Goal: Entertainment & Leisure: Browse casually

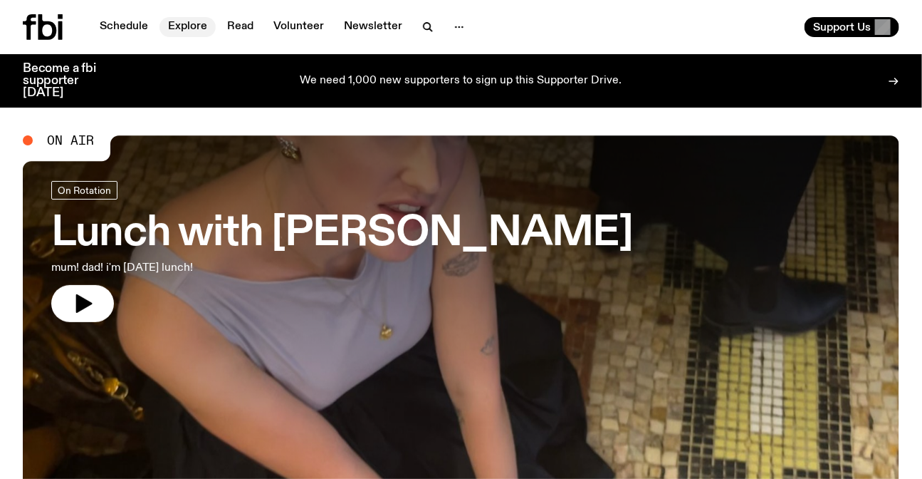
click at [161, 28] on link "Explore" at bounding box center [188, 27] width 56 height 20
click at [178, 28] on link "Explore" at bounding box center [188, 27] width 56 height 20
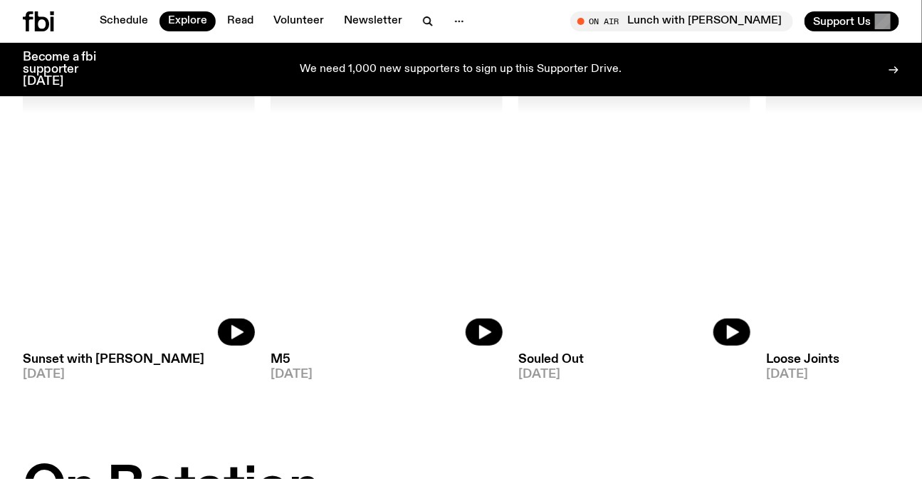
scroll to position [128, 0]
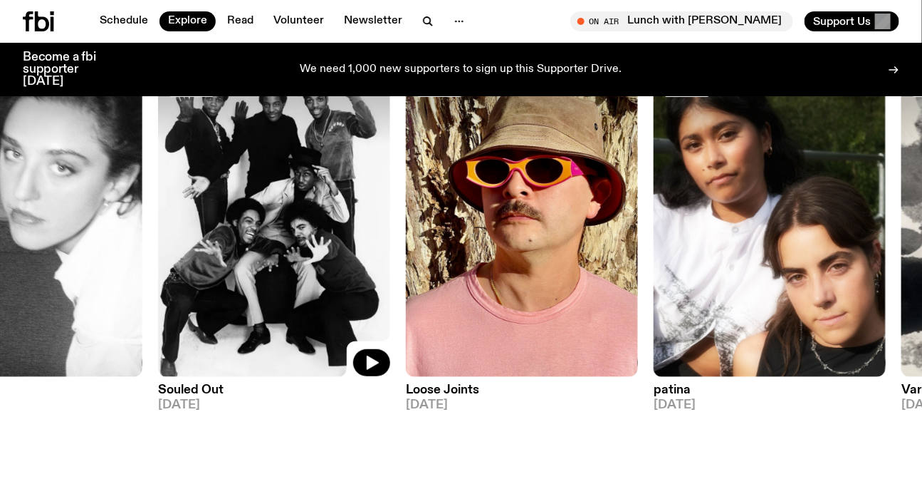
drag, startPoint x: 700, startPoint y: 235, endPoint x: 405, endPoint y: 219, distance: 296.0
click at [390, 221] on img at bounding box center [274, 222] width 232 height 310
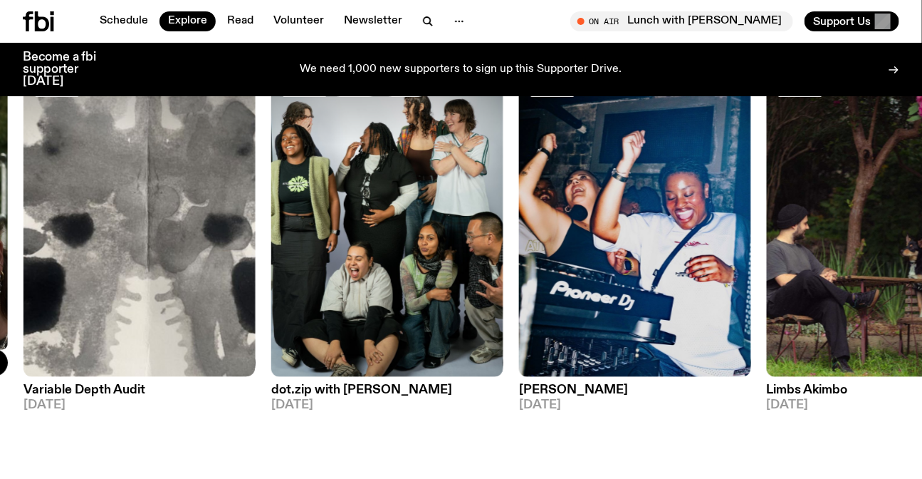
drag, startPoint x: 541, startPoint y: 219, endPoint x: 916, endPoint y: 221, distance: 374.6
click at [922, 224] on html "Schedule Explore Read Volunteer Newsletter About Us Contact Champions of emergi…" at bounding box center [461, 111] width 922 height 479
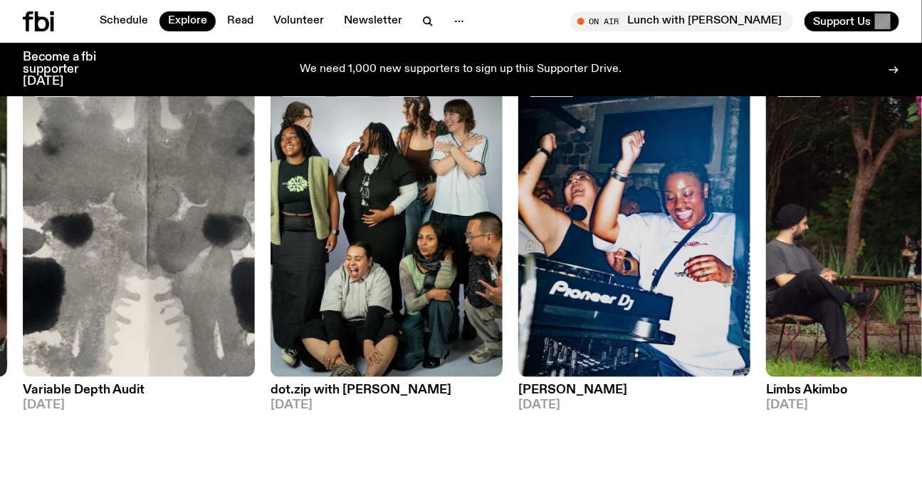
drag, startPoint x: 786, startPoint y: 235, endPoint x: 0, endPoint y: 241, distance: 785.6
click at [23, 241] on div "DJ Mix Sunset with Simon Caldwell 15.09.25 DJ Mix M5 14.09.25 DJ Mix Souled Out…" at bounding box center [461, 239] width 877 height 344
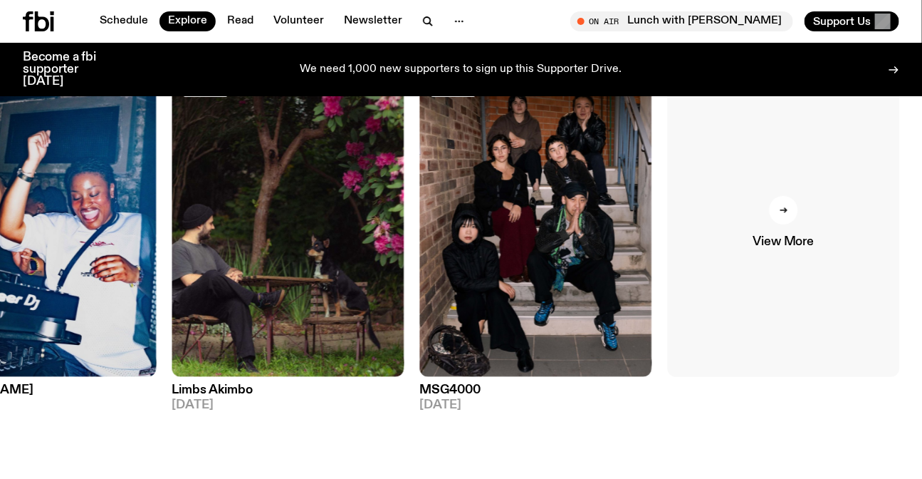
click at [829, 229] on link "View More" at bounding box center [784, 222] width 232 height 310
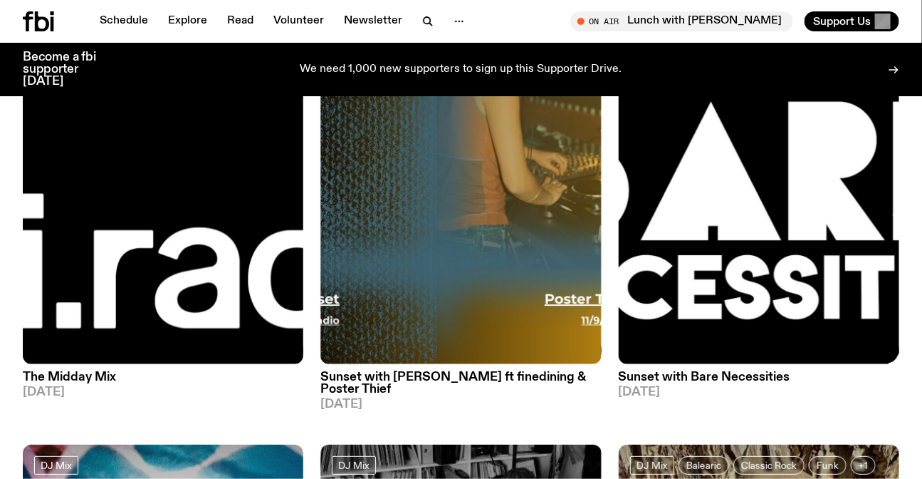
scroll to position [1867, 0]
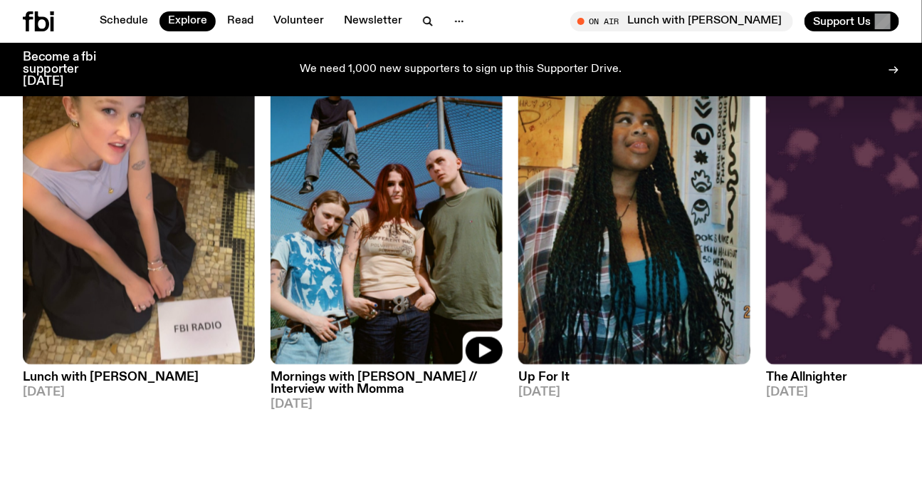
scroll to position [636, 0]
click at [766, 290] on img at bounding box center [882, 209] width 232 height 310
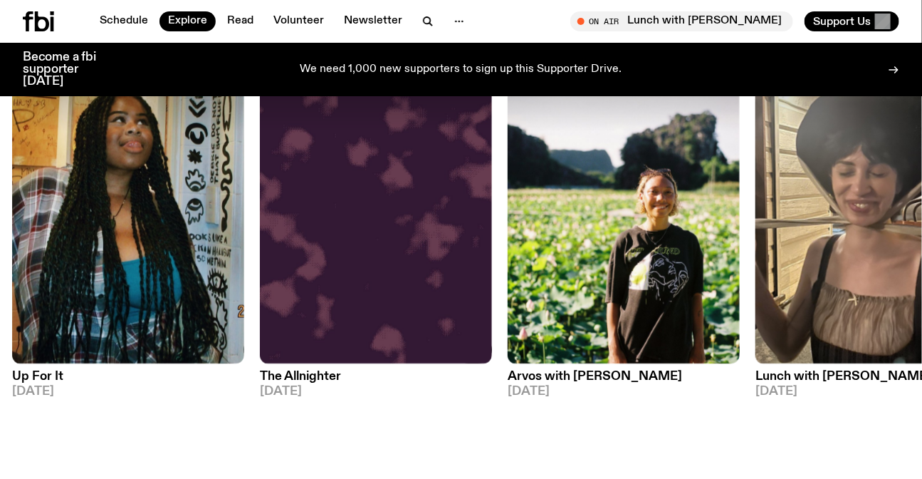
drag, startPoint x: 456, startPoint y: 308, endPoint x: 932, endPoint y: 256, distance: 478.5
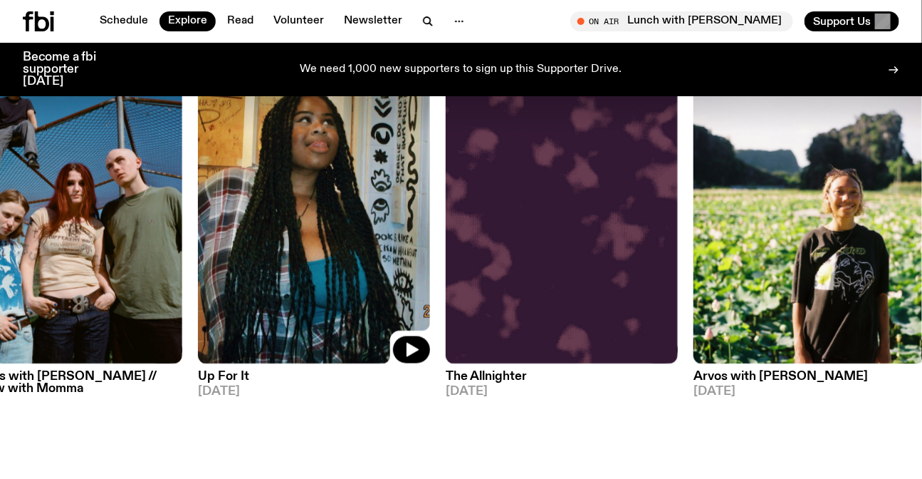
drag, startPoint x: 172, startPoint y: 152, endPoint x: 337, endPoint y: 171, distance: 166.3
click at [329, 165] on img at bounding box center [314, 209] width 232 height 310
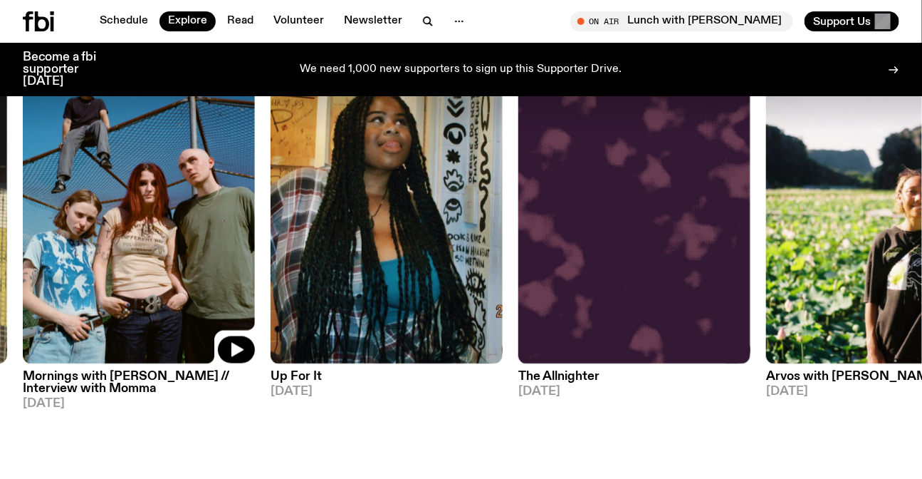
click at [518, 184] on img at bounding box center [634, 209] width 232 height 310
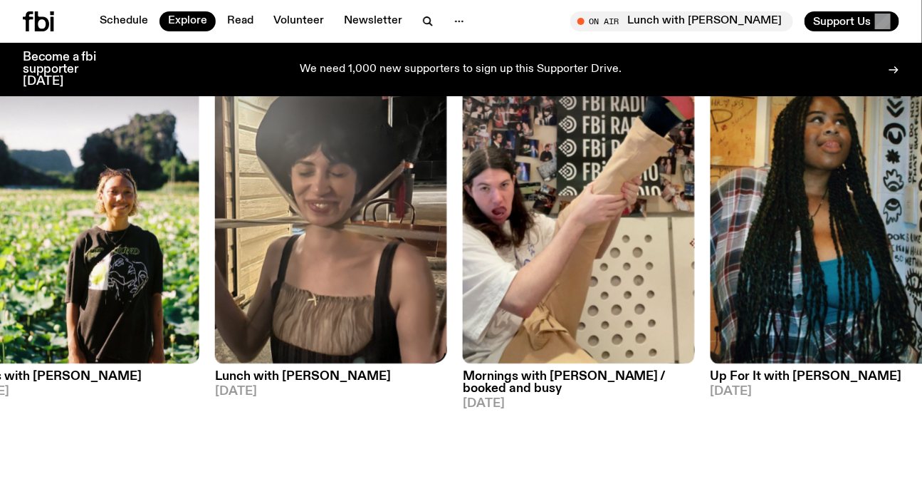
drag, startPoint x: 209, startPoint y: 185, endPoint x: 0, endPoint y: 185, distance: 208.7
click at [23, 185] on div "On Rotation Lunch with Sabine Lee Cook 16.09.25 On Rotation Mornings with Freya…" at bounding box center [461, 238] width 877 height 368
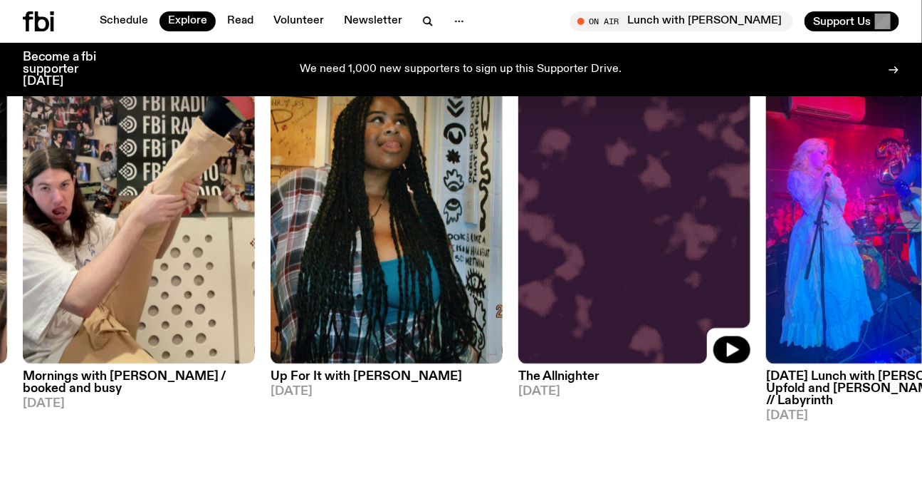
drag, startPoint x: 652, startPoint y: 210, endPoint x: 31, endPoint y: 194, distance: 621.2
click at [518, 202] on img at bounding box center [634, 209] width 232 height 310
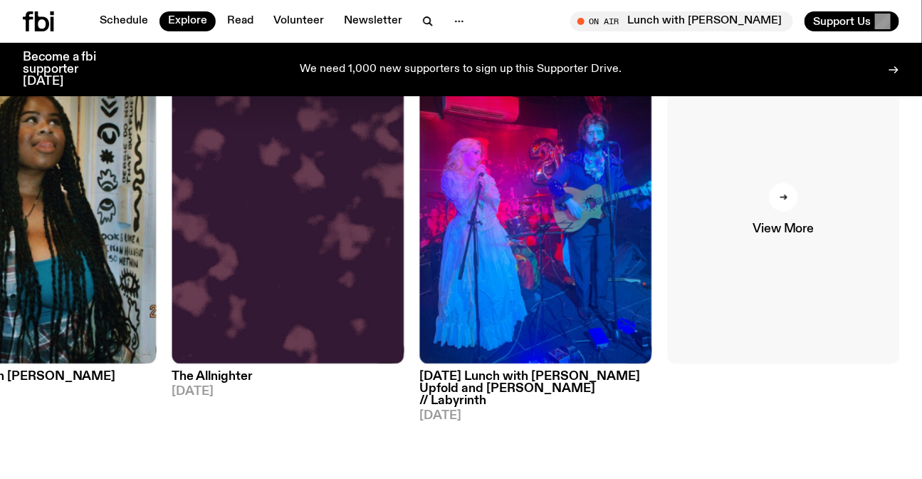
click at [766, 229] on span "View More" at bounding box center [784, 229] width 61 height 12
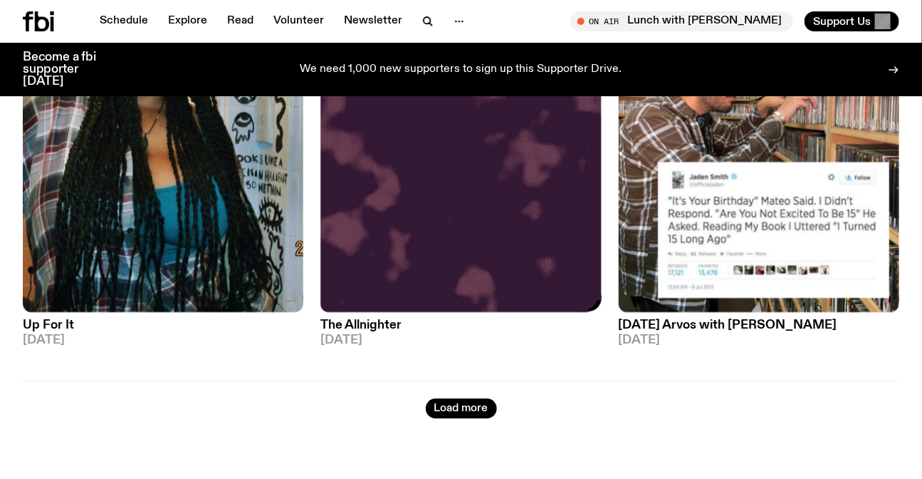
scroll to position [3486, 0]
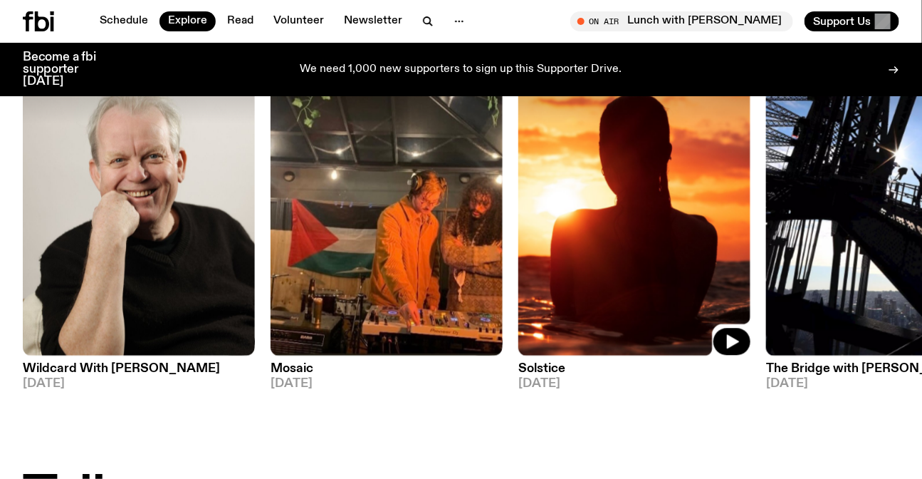
scroll to position [1219, 0]
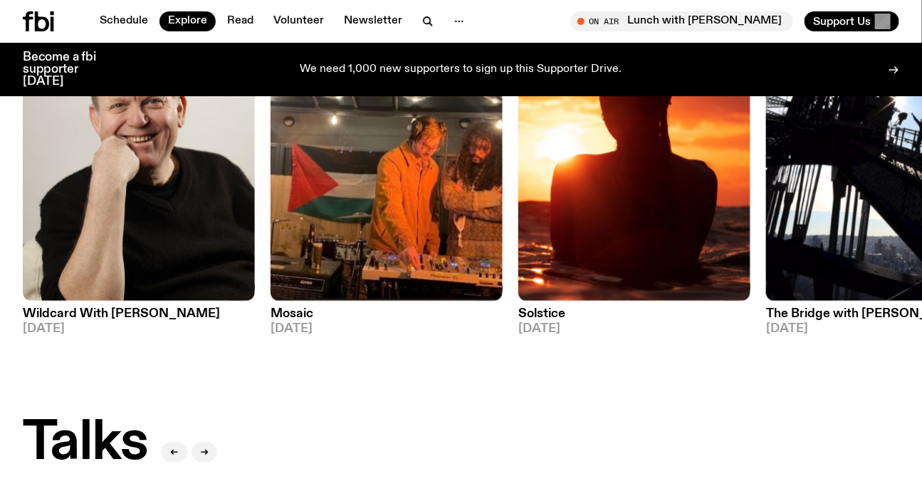
drag, startPoint x: 801, startPoint y: 207, endPoint x: 306, endPoint y: 195, distance: 495.8
click at [408, 207] on div "Specialist Wildcard With Stuart Coupe 16.09.25 Specialist Mosaic 15.09.25 Speci…" at bounding box center [461, 163] width 877 height 344
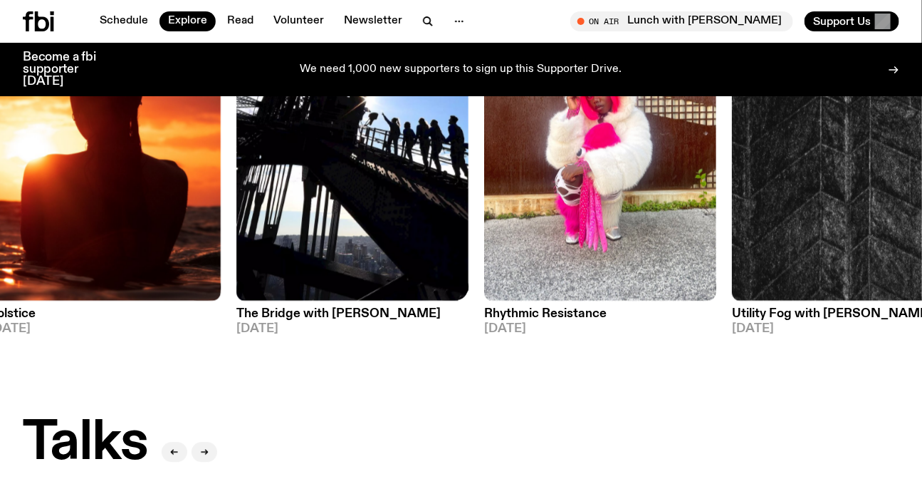
drag, startPoint x: 784, startPoint y: 194, endPoint x: 391, endPoint y: 177, distance: 393.5
click at [732, 187] on img at bounding box center [848, 146] width 232 height 310
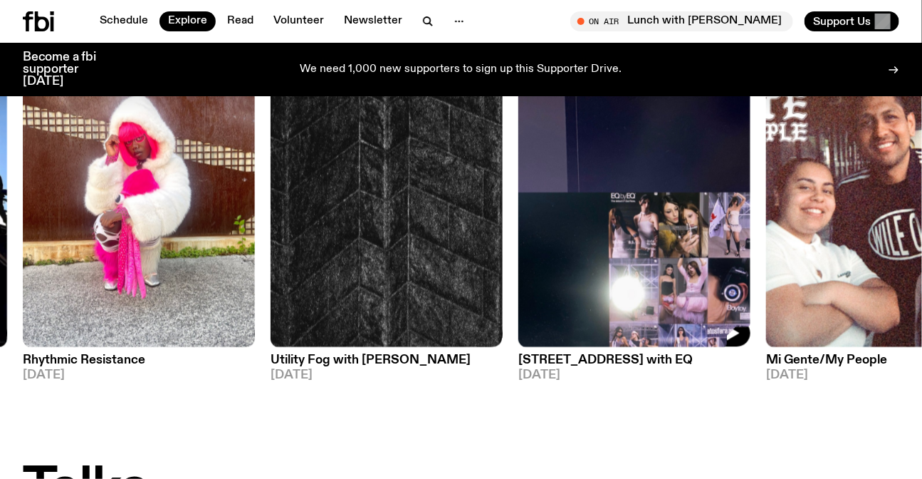
scroll to position [1090, 0]
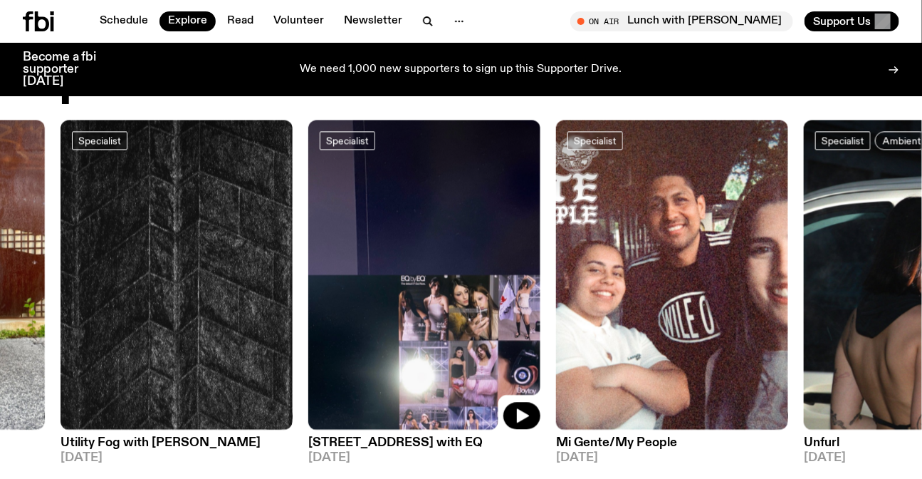
drag, startPoint x: 758, startPoint y: 199, endPoint x: 243, endPoint y: 146, distance: 517.7
click at [252, 156] on div "Specialist Wildcard With Stuart Coupe 16.09.25 Specialist Mosaic 15.09.25 Speci…" at bounding box center [461, 292] width 877 height 344
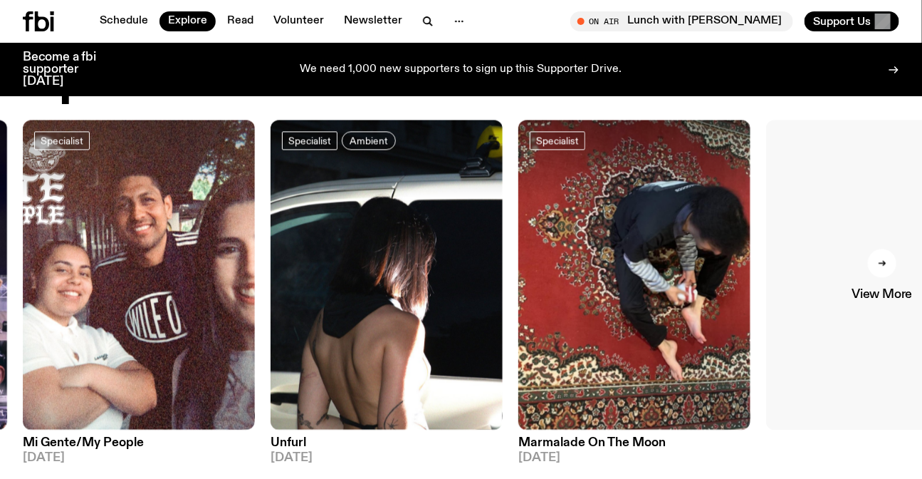
click at [919, 283] on link "View More" at bounding box center [882, 275] width 232 height 310
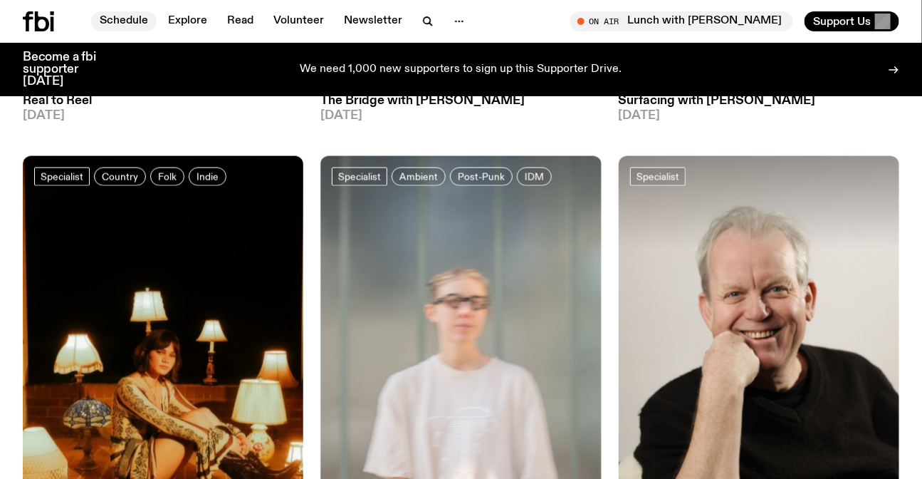
scroll to position [3162, 0]
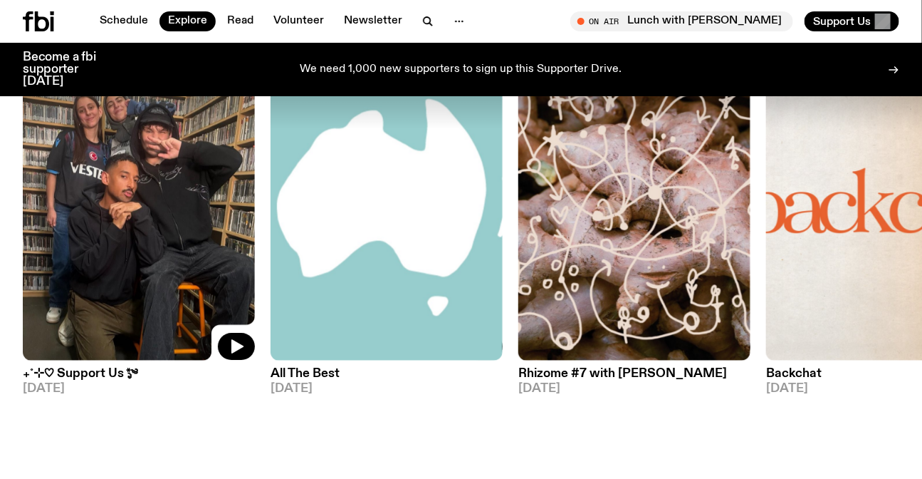
scroll to position [1672, 0]
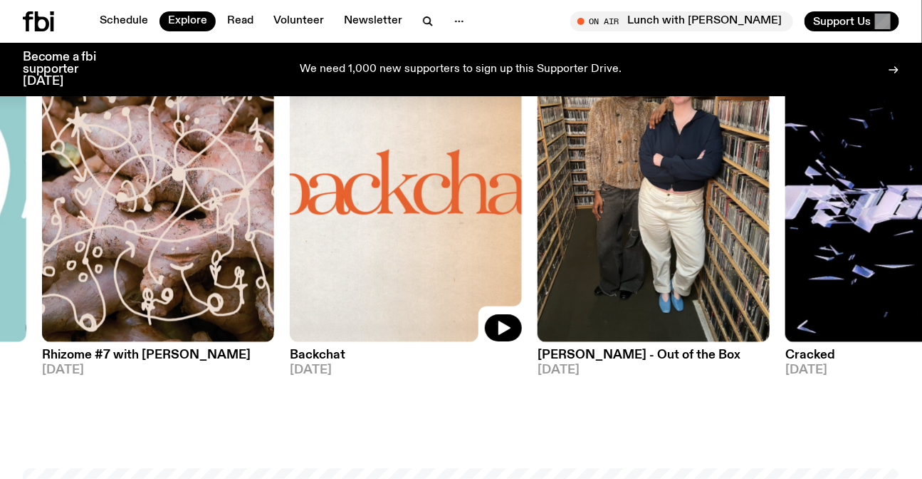
drag, startPoint x: 593, startPoint y: 217, endPoint x: 168, endPoint y: 175, distance: 426.5
click at [290, 211] on img at bounding box center [406, 187] width 232 height 310
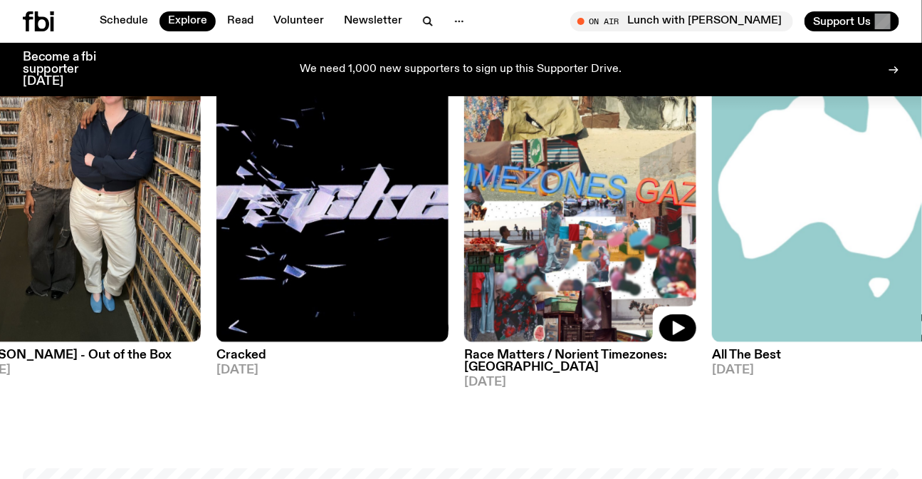
drag, startPoint x: 787, startPoint y: 239, endPoint x: 177, endPoint y: 215, distance: 610.1
click at [464, 234] on img at bounding box center [580, 187] width 232 height 310
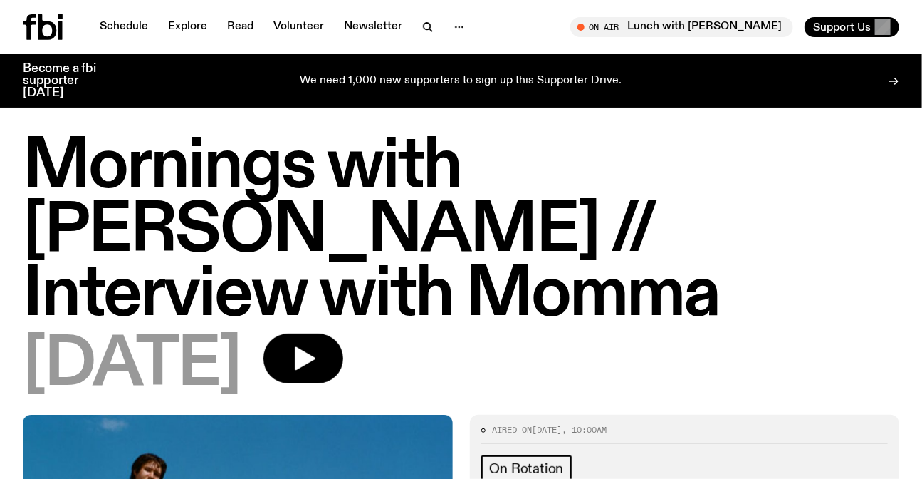
click at [46, 28] on icon at bounding box center [43, 27] width 40 height 26
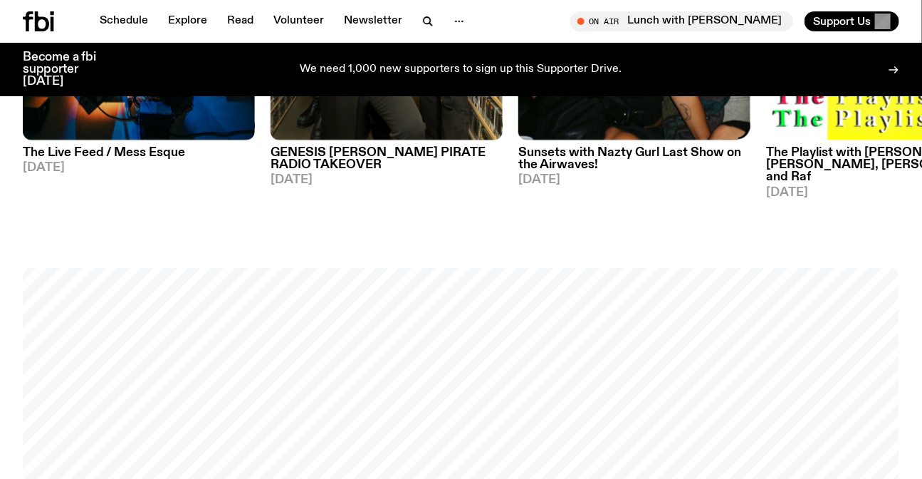
scroll to position [638, 0]
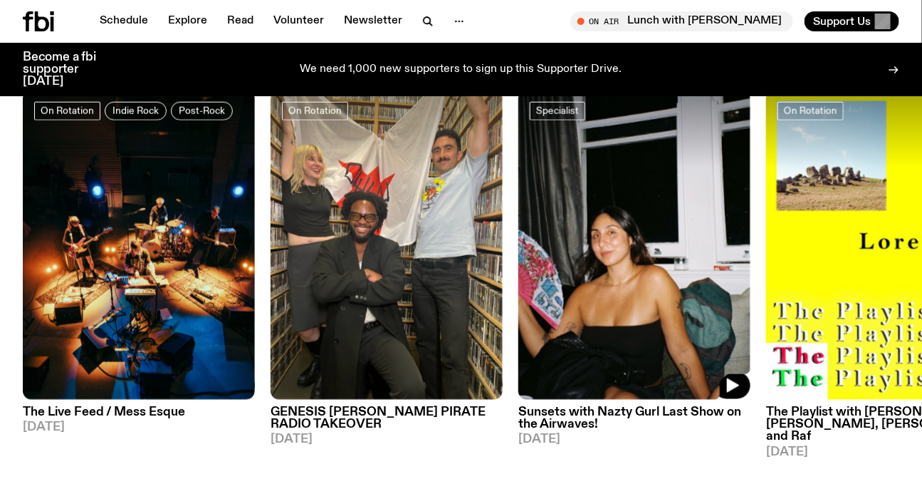
drag, startPoint x: 782, startPoint y: 273, endPoint x: 284, endPoint y: 264, distance: 497.9
click at [334, 291] on div "On Rotation Indie Rock Post-Rock The Live Feed / Mess Esque 10.09.25 On Rotatio…" at bounding box center [461, 274] width 877 height 368
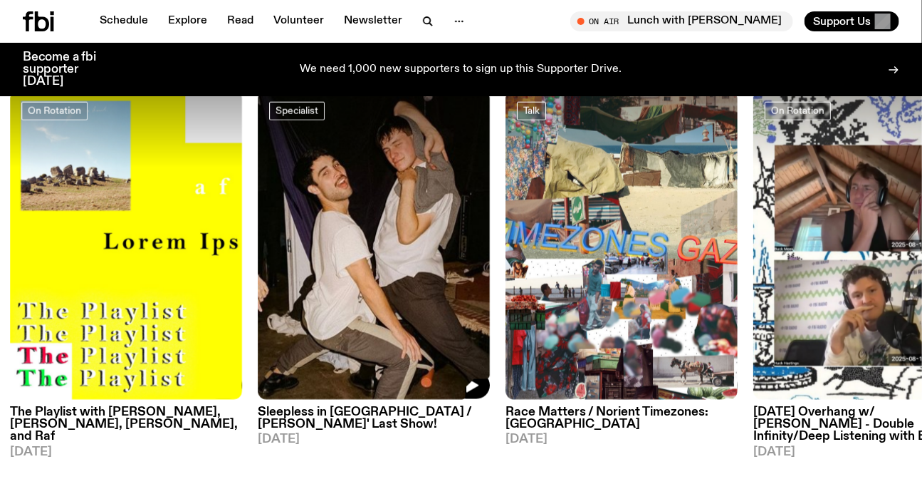
drag, startPoint x: 508, startPoint y: 268, endPoint x: 291, endPoint y: 258, distance: 216.8
click at [342, 270] on img at bounding box center [374, 245] width 232 height 310
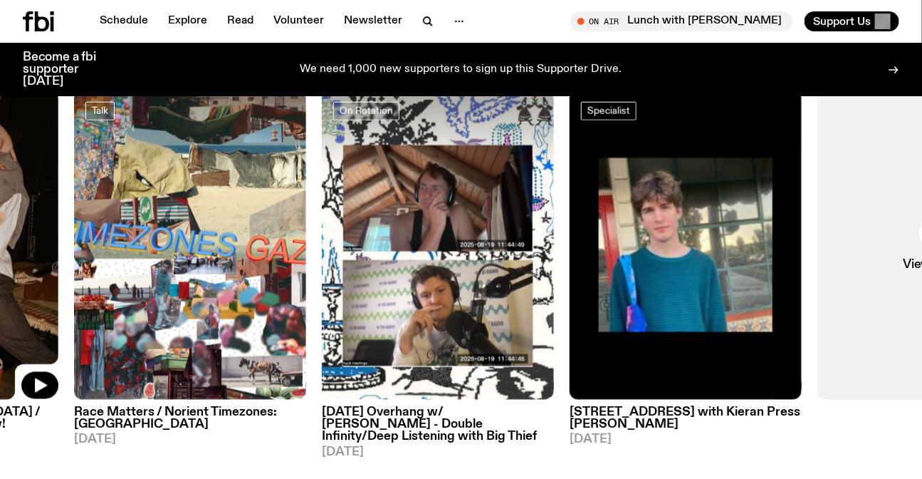
drag, startPoint x: 234, startPoint y: 265, endPoint x: 34, endPoint y: 276, distance: 200.4
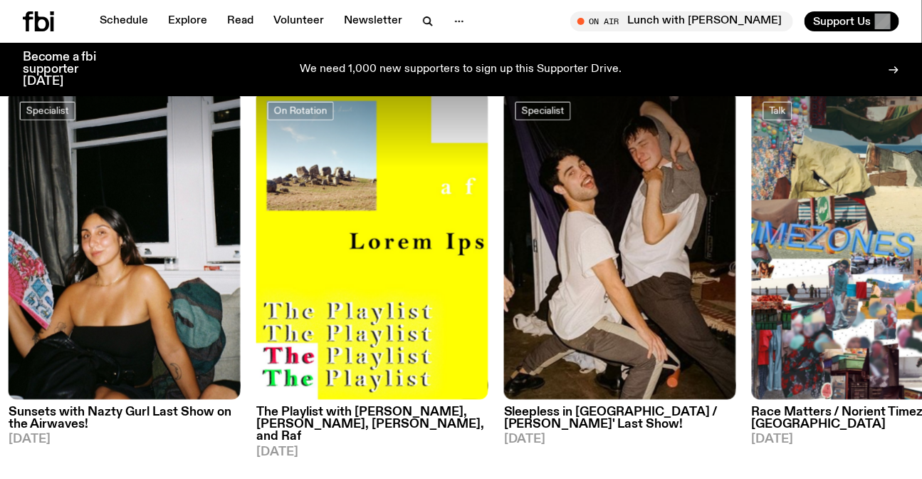
drag, startPoint x: 168, startPoint y: 298, endPoint x: 932, endPoint y: 292, distance: 763.5
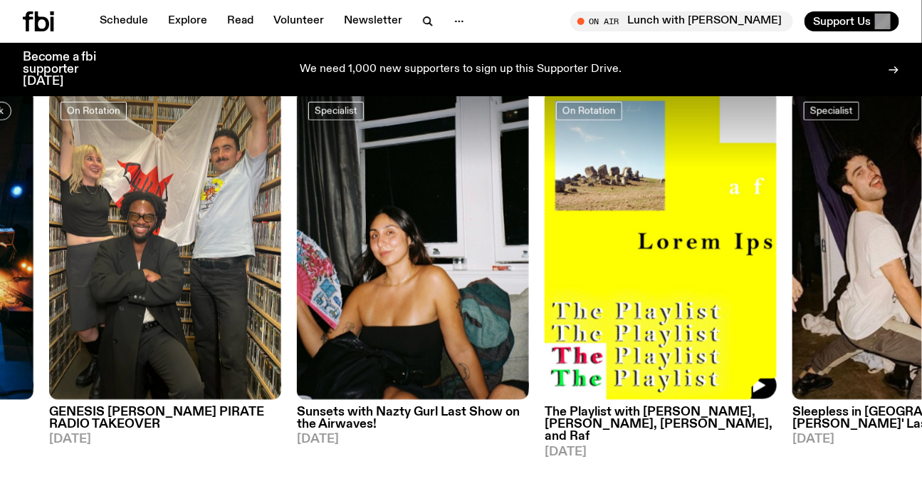
drag, startPoint x: 554, startPoint y: 285, endPoint x: 705, endPoint y: 303, distance: 152.0
click at [693, 301] on div "On Rotation Indie Rock Post-Rock The Live Feed / Mess Esque 10.09.25 On Rotatio…" at bounding box center [461, 274] width 877 height 368
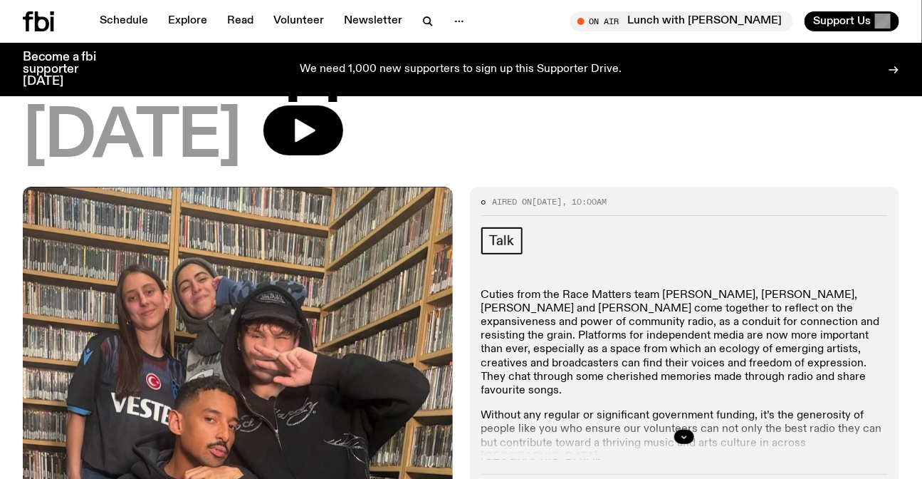
scroll to position [189, 0]
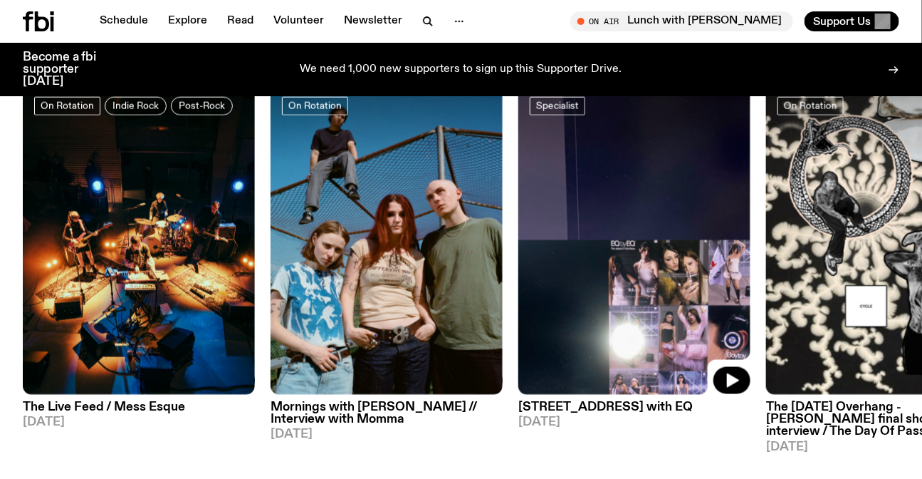
scroll to position [701, 0]
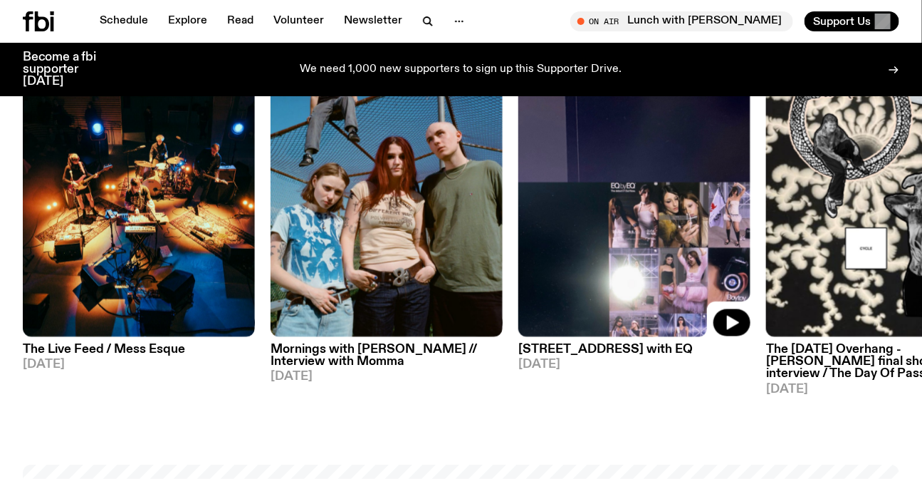
drag, startPoint x: 565, startPoint y: 219, endPoint x: 439, endPoint y: 216, distance: 126.1
click at [518, 219] on img at bounding box center [634, 183] width 232 height 310
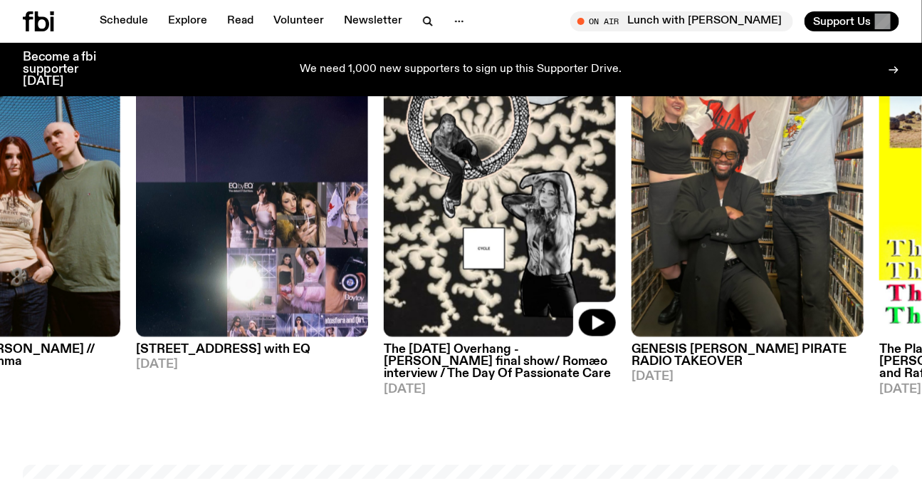
drag, startPoint x: 601, startPoint y: 221, endPoint x: 270, endPoint y: 216, distance: 331.2
click at [384, 227] on img at bounding box center [500, 183] width 232 height 310
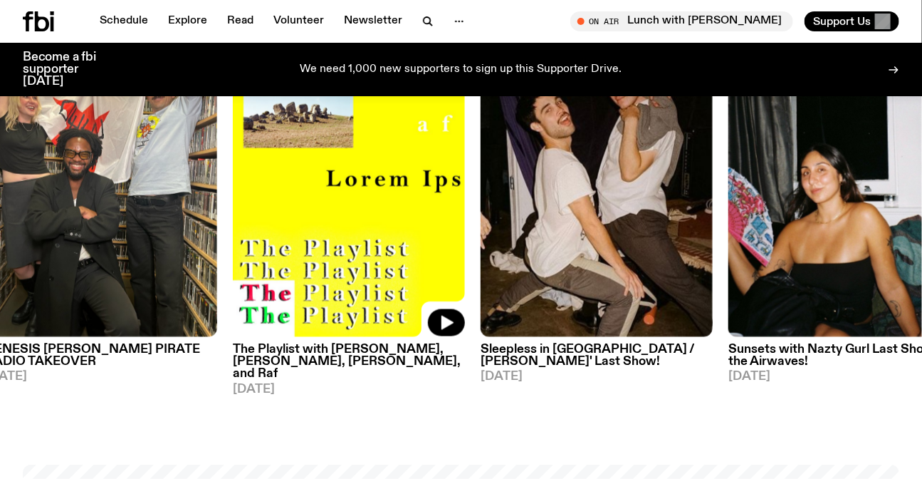
drag, startPoint x: 463, startPoint y: 230, endPoint x: 197, endPoint y: 229, distance: 266.4
click at [265, 230] on img at bounding box center [349, 183] width 232 height 310
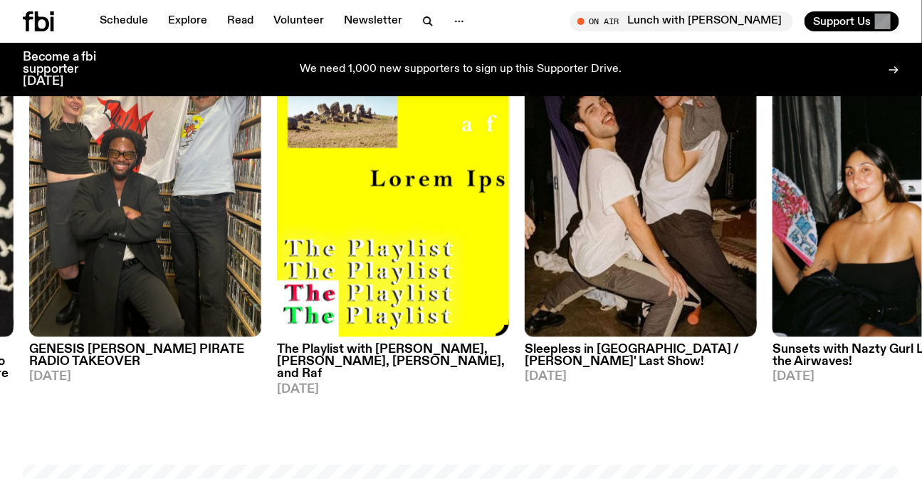
drag, startPoint x: 463, startPoint y: 233, endPoint x: 694, endPoint y: 236, distance: 230.8
click at [509, 236] on img at bounding box center [393, 183] width 232 height 310
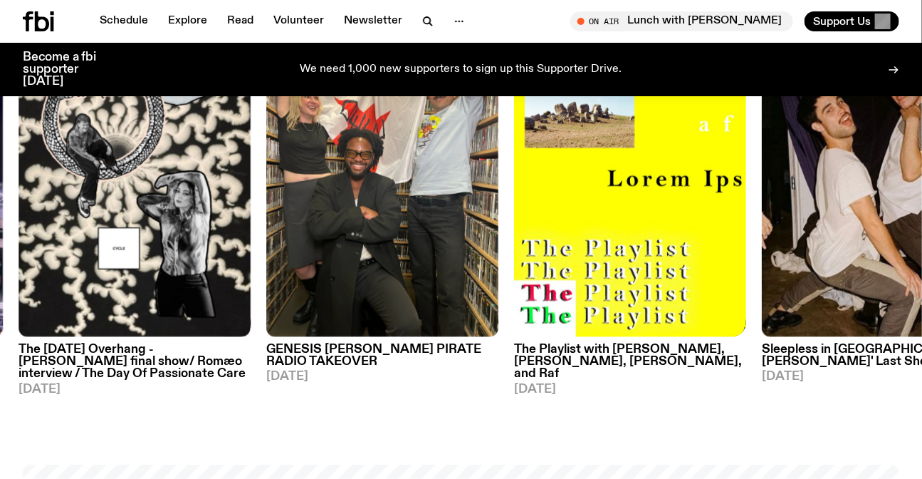
drag, startPoint x: 184, startPoint y: 231, endPoint x: 641, endPoint y: 248, distance: 456.8
click at [251, 246] on img at bounding box center [135, 183] width 232 height 310
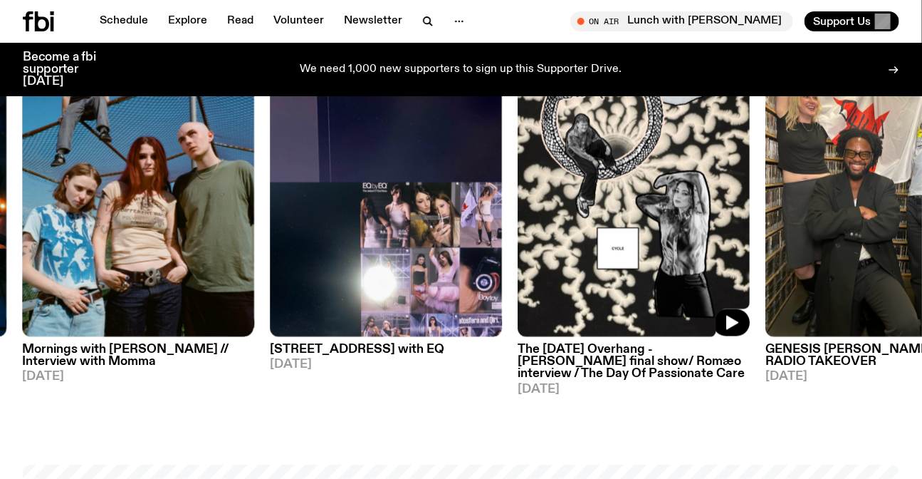
drag, startPoint x: 235, startPoint y: 249, endPoint x: 602, endPoint y: 275, distance: 367.7
click at [254, 254] on img at bounding box center [138, 183] width 232 height 310
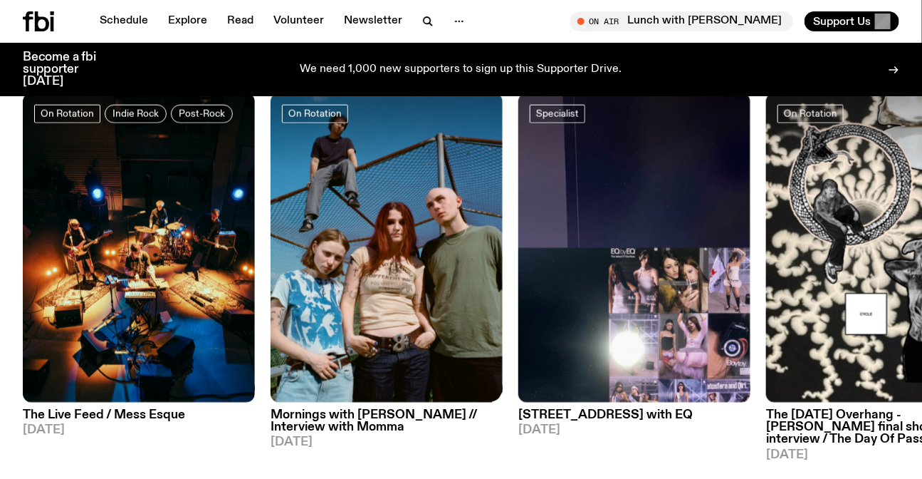
scroll to position [636, 0]
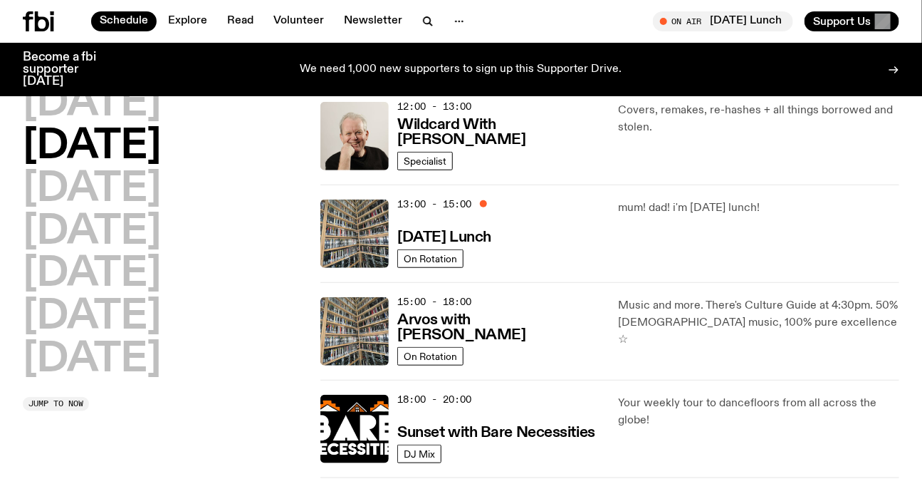
scroll to position [319, 0]
